Goal: Go to known website: Go to known website

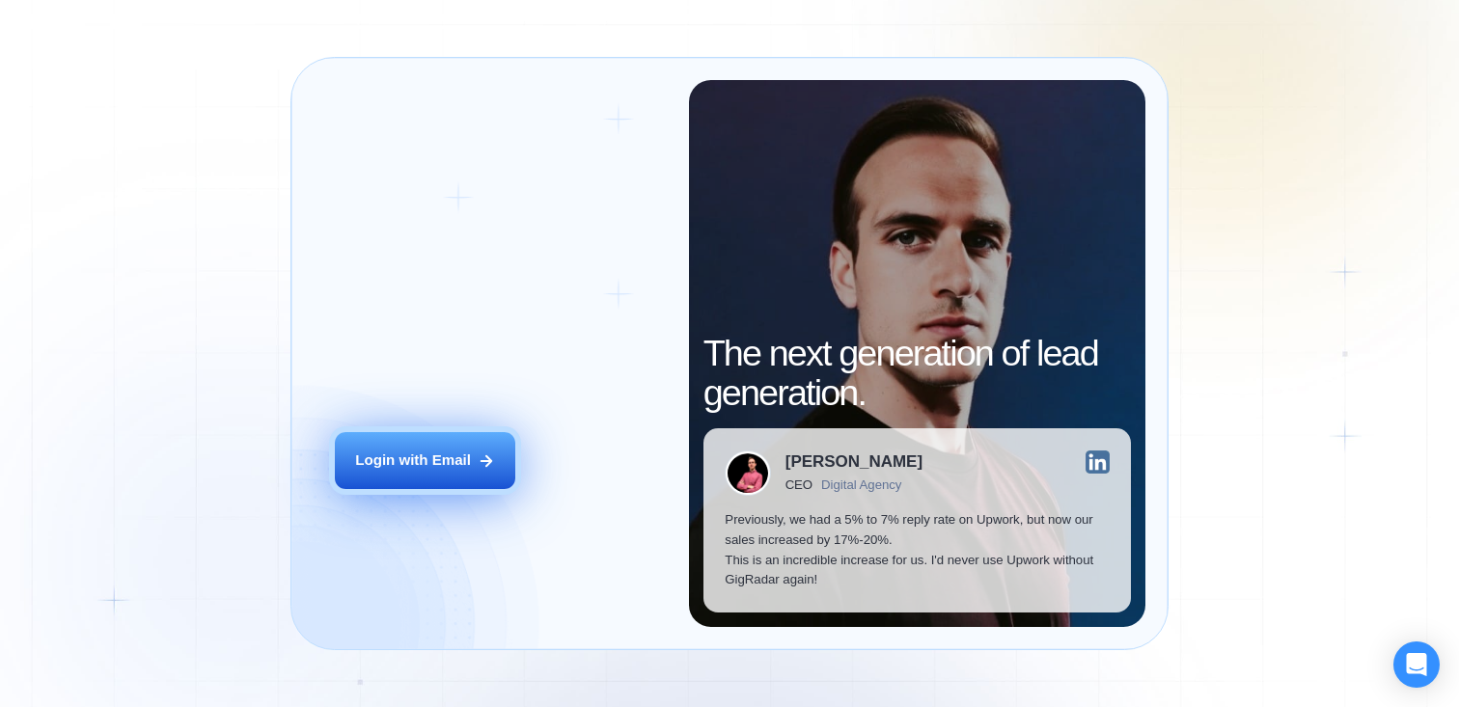
click at [459, 478] on button "Login with Email" at bounding box center [425, 460] width 180 height 57
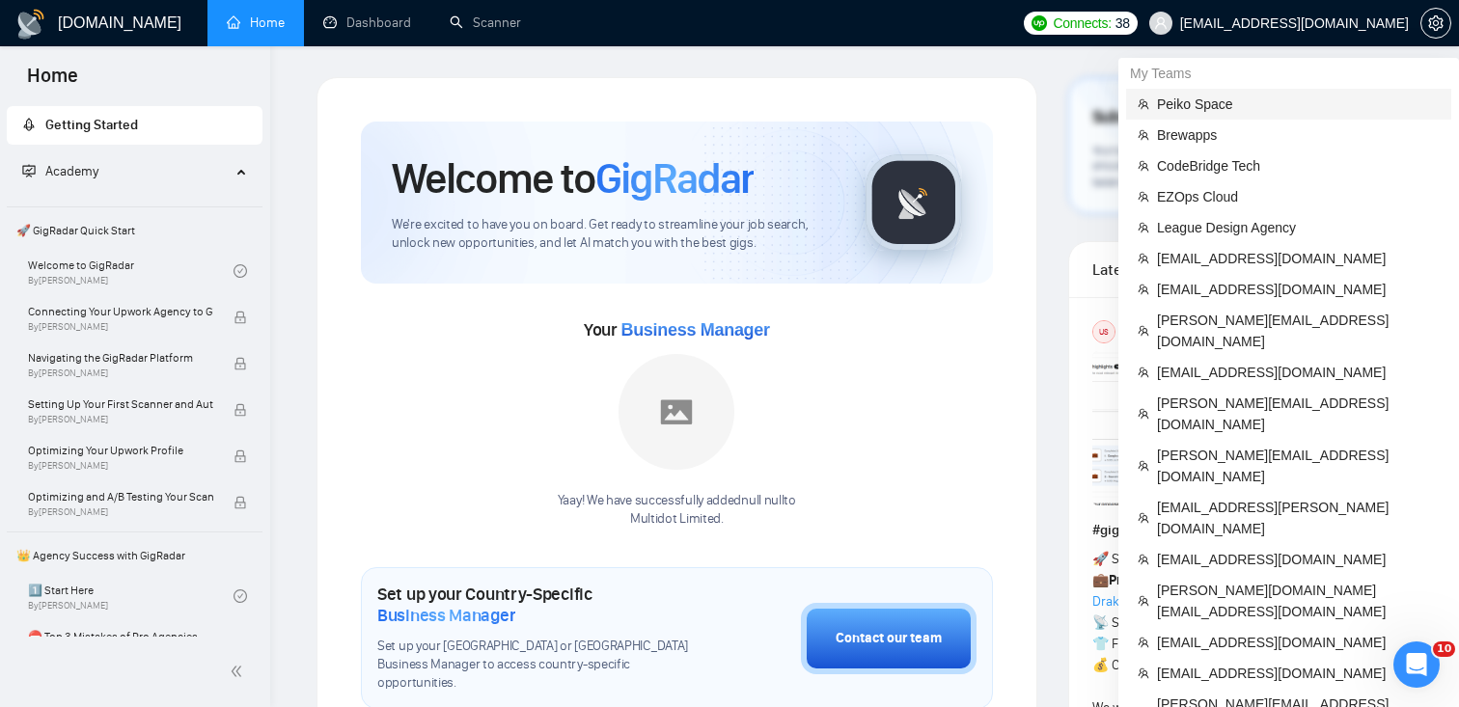
click at [1250, 109] on span "Peiko Space" at bounding box center [1298, 104] width 283 height 21
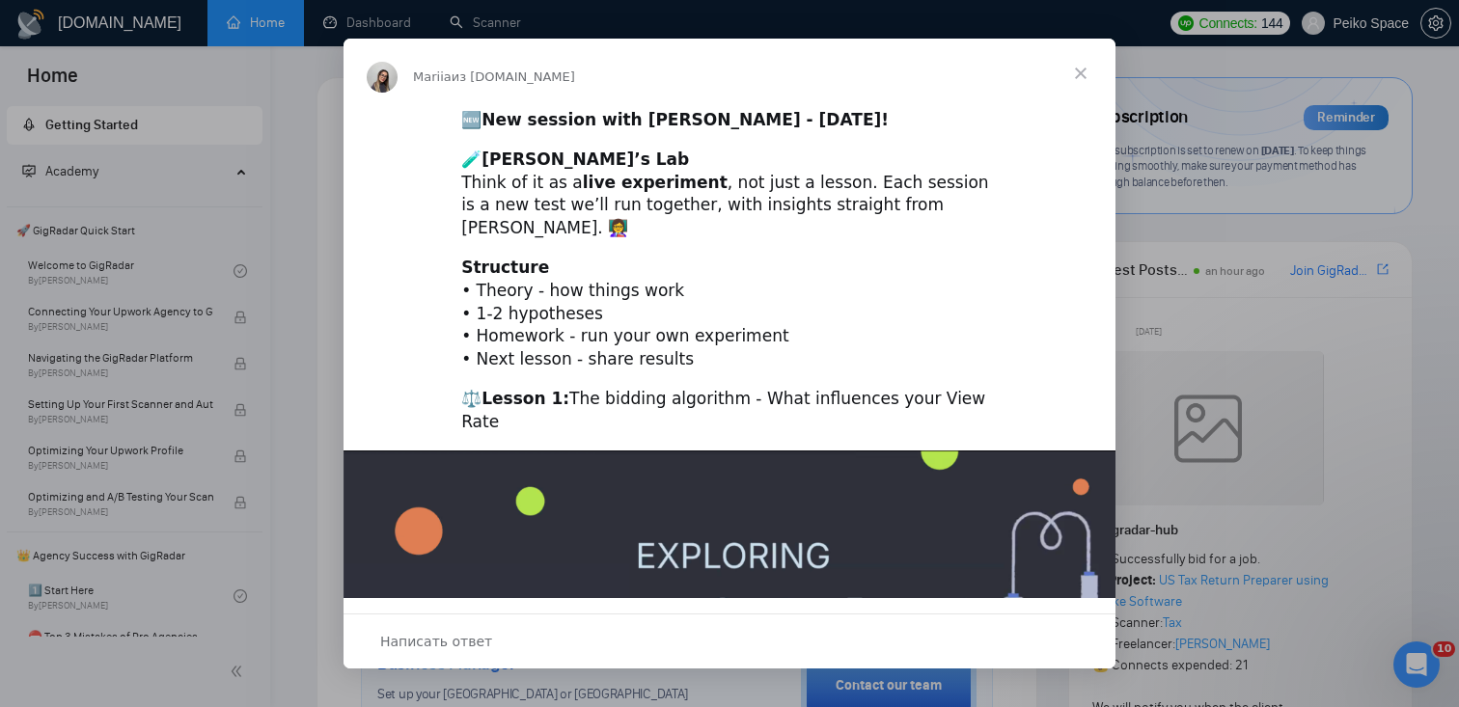
click at [1081, 76] on span "Закрыть" at bounding box center [1080, 73] width 69 height 69
